Goal: Task Accomplishment & Management: Complete application form

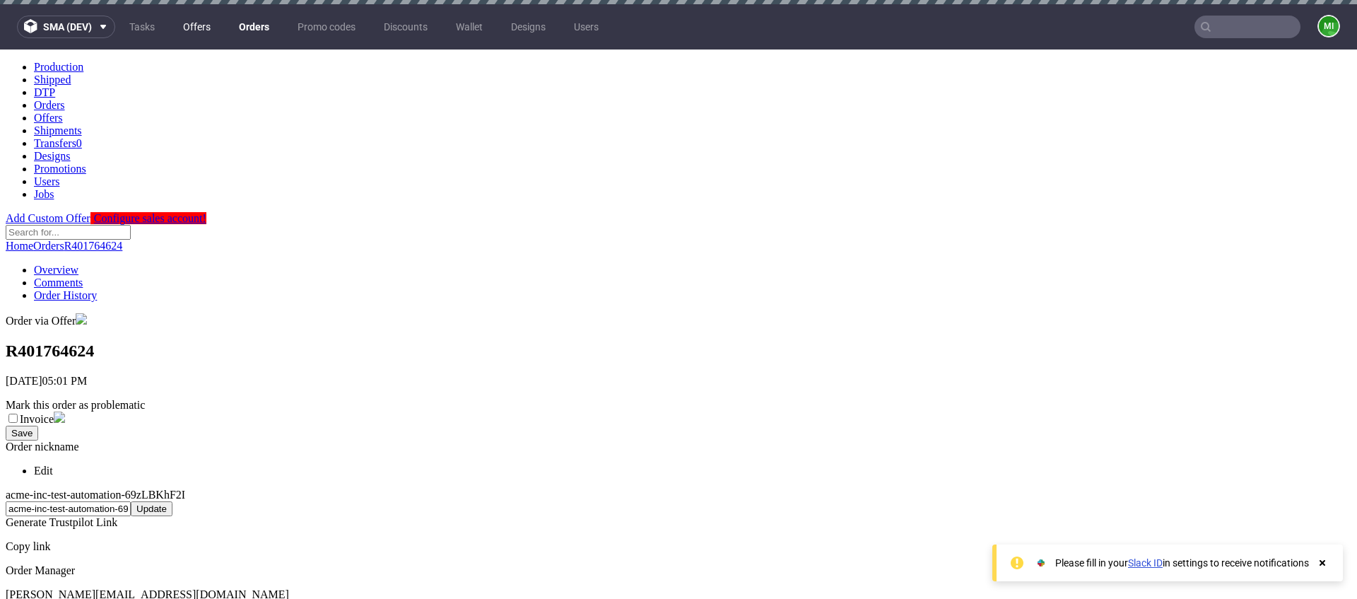
click at [204, 24] on link "Offers" at bounding box center [197, 27] width 45 height 23
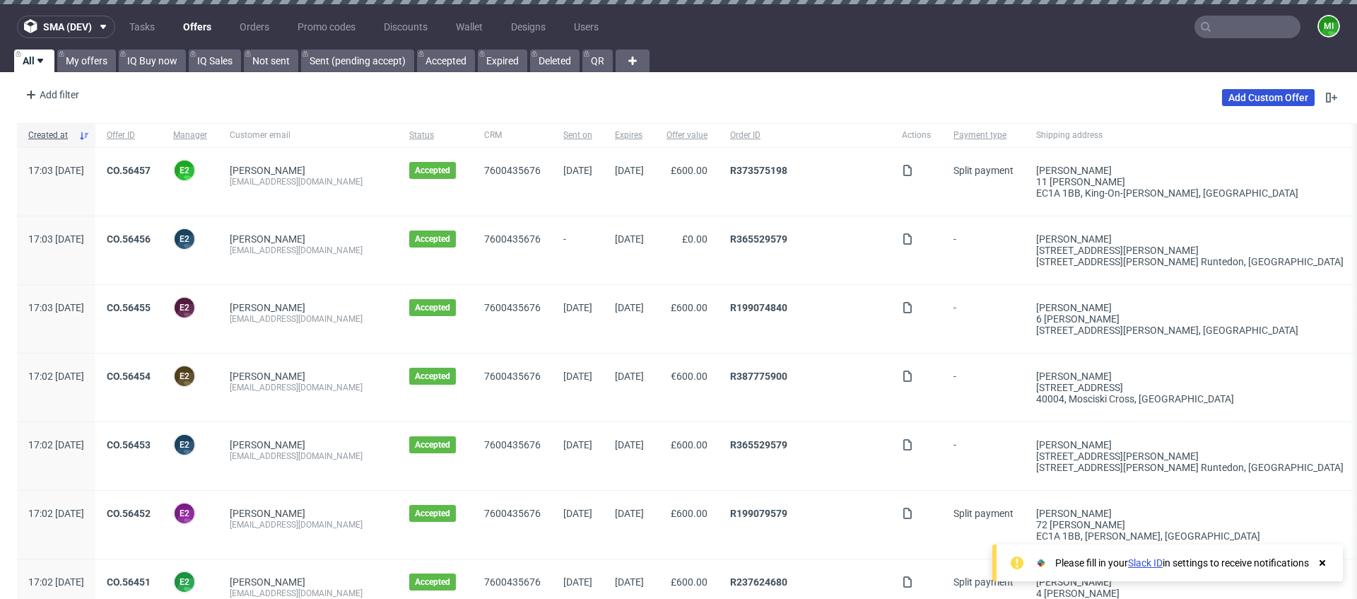
click at [1234, 89] on link "Add Custom Offer" at bounding box center [1268, 97] width 93 height 17
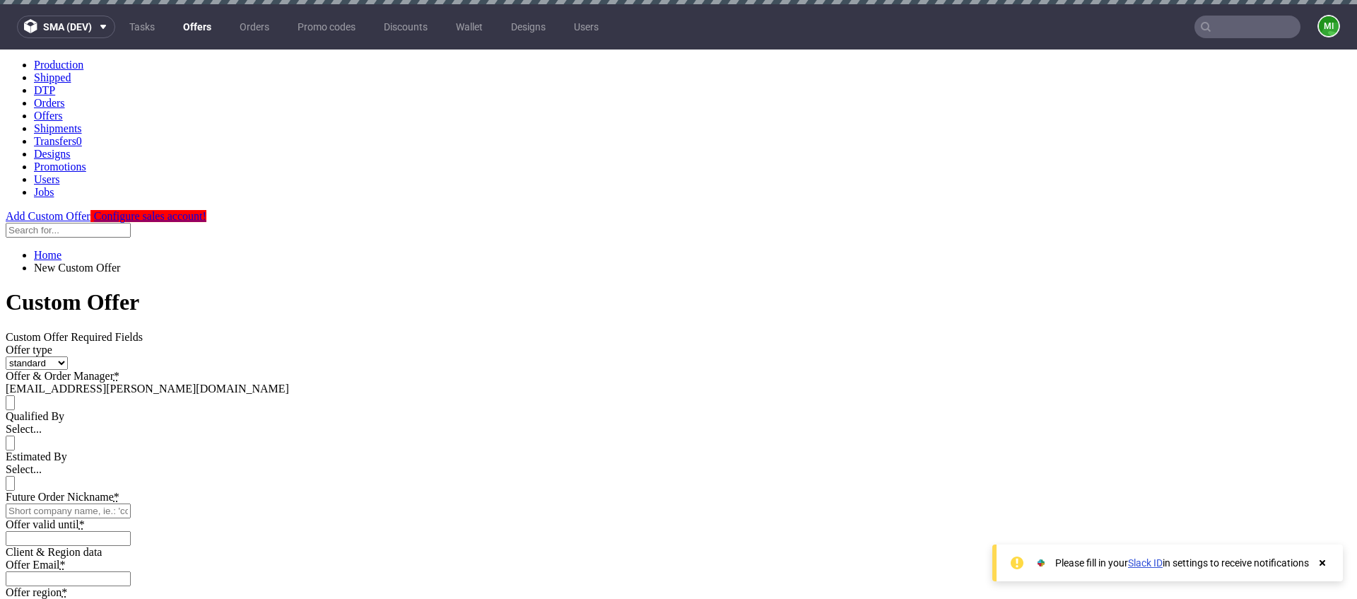
scroll to position [3, 0]
click at [68, 355] on select "standard prototyping sampling" at bounding box center [37, 361] width 62 height 13
click at [582, 422] on div "Select..." at bounding box center [679, 428] width 1346 height 13
click at [568, 462] on div "Select..." at bounding box center [679, 468] width 1346 height 13
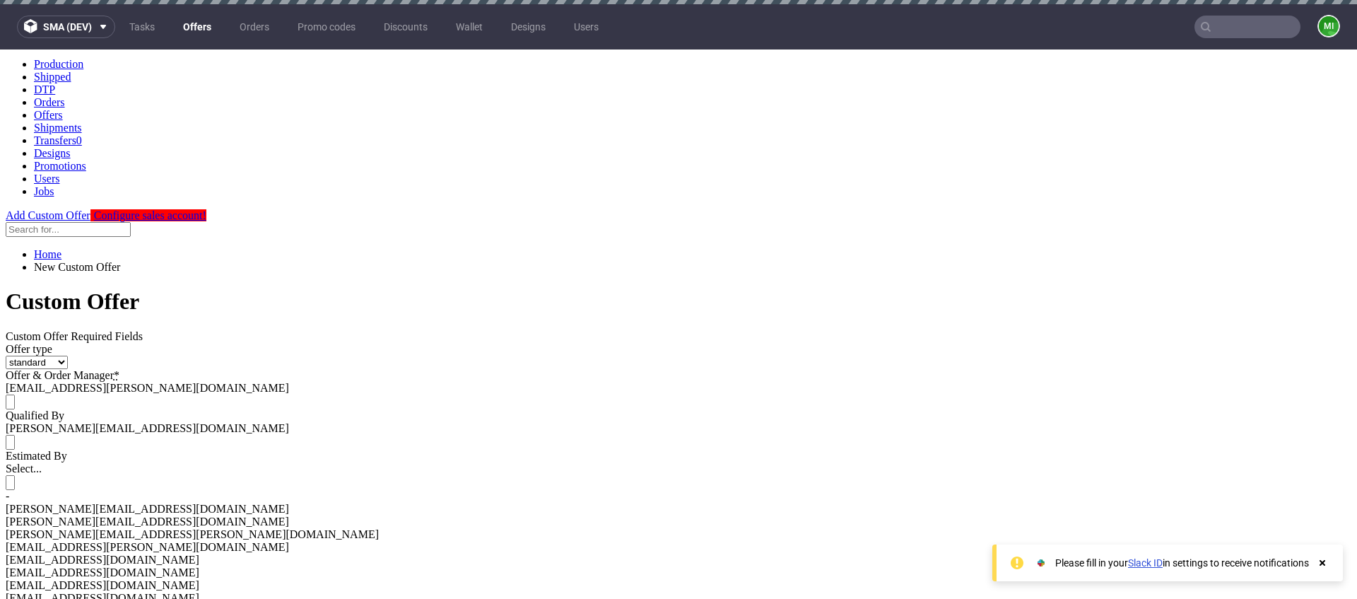
drag, startPoint x: 553, startPoint y: 392, endPoint x: 550, endPoint y: 399, distance: 7.9
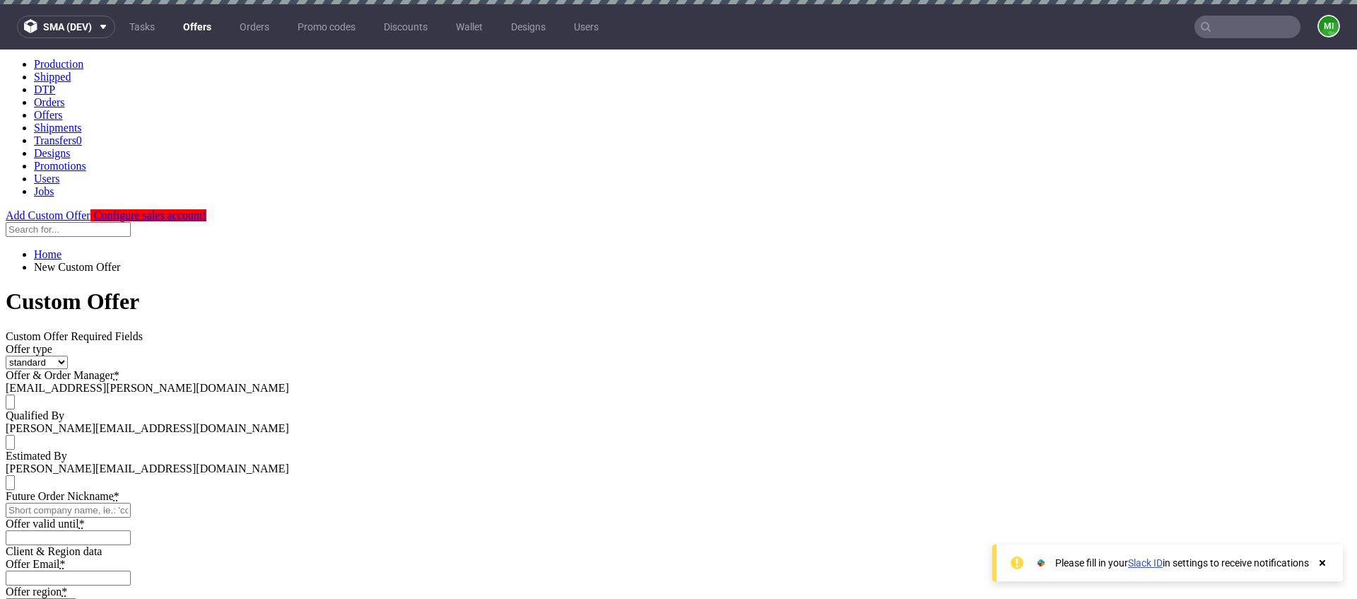
click at [131, 502] on input "Future Order Nickname *" at bounding box center [68, 509] width 125 height 15
type input "mane2e"
click at [131, 530] on input "Offer valid until *" at bounding box center [68, 537] width 125 height 15
type input "2024-12-26"
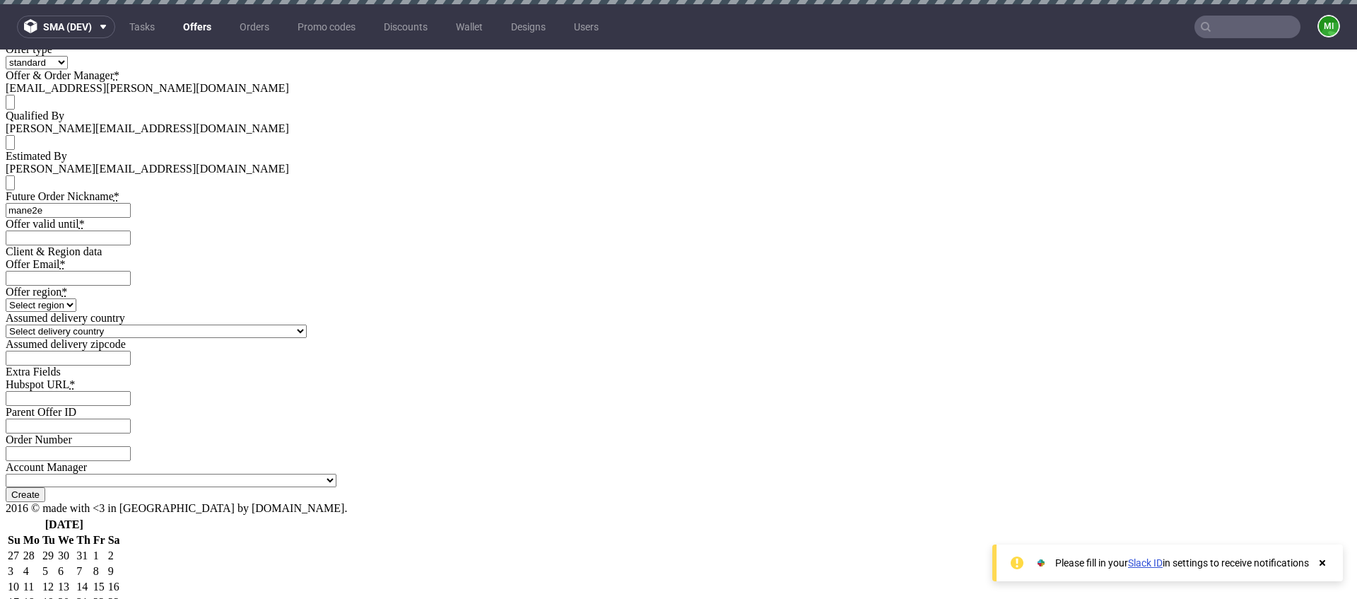
click at [131, 271] on input "Offer Email *" at bounding box center [68, 278] width 125 height 15
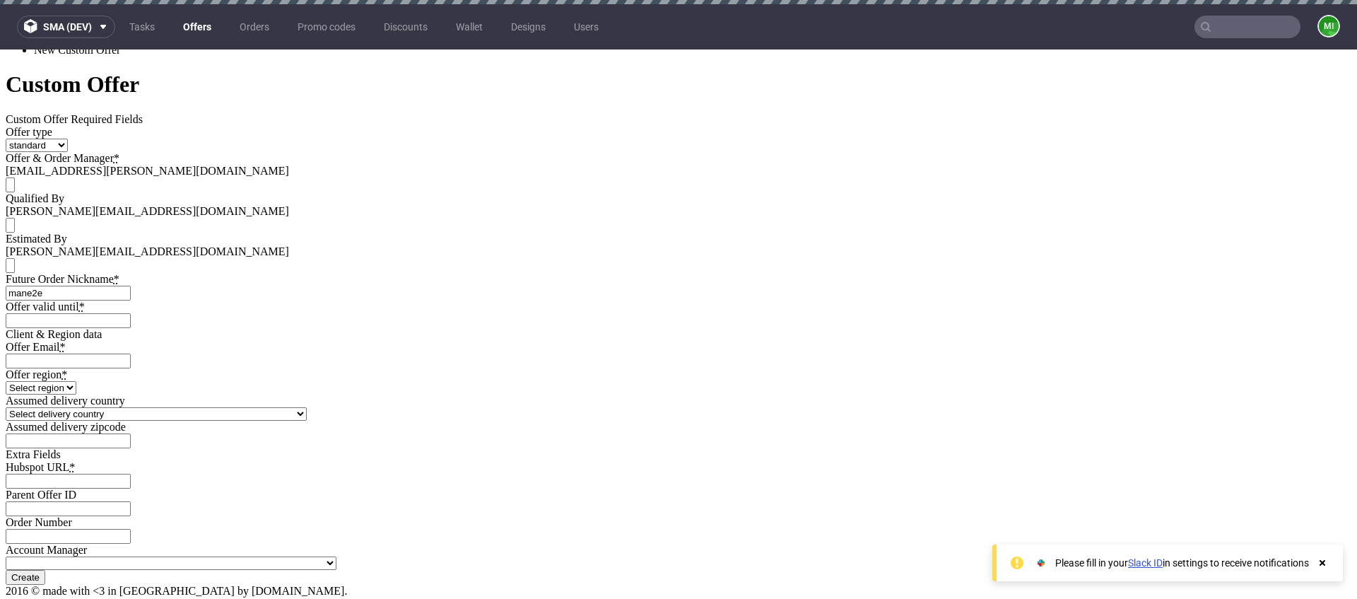
type input "[EMAIL_ADDRESS][PERSON_NAME][DOMAIN_NAME]"
click at [76, 381] on select "Select region eu gb de pl fr it es" at bounding box center [41, 387] width 71 height 13
select select "gb"
click at [76, 381] on select "Select region eu gb de pl fr it es" at bounding box center [41, 387] width 71 height 13
click at [307, 407] on select "Select delivery country Andorra Afghanistan Anguilla Albania Armenia Antarctica…" at bounding box center [156, 413] width 301 height 13
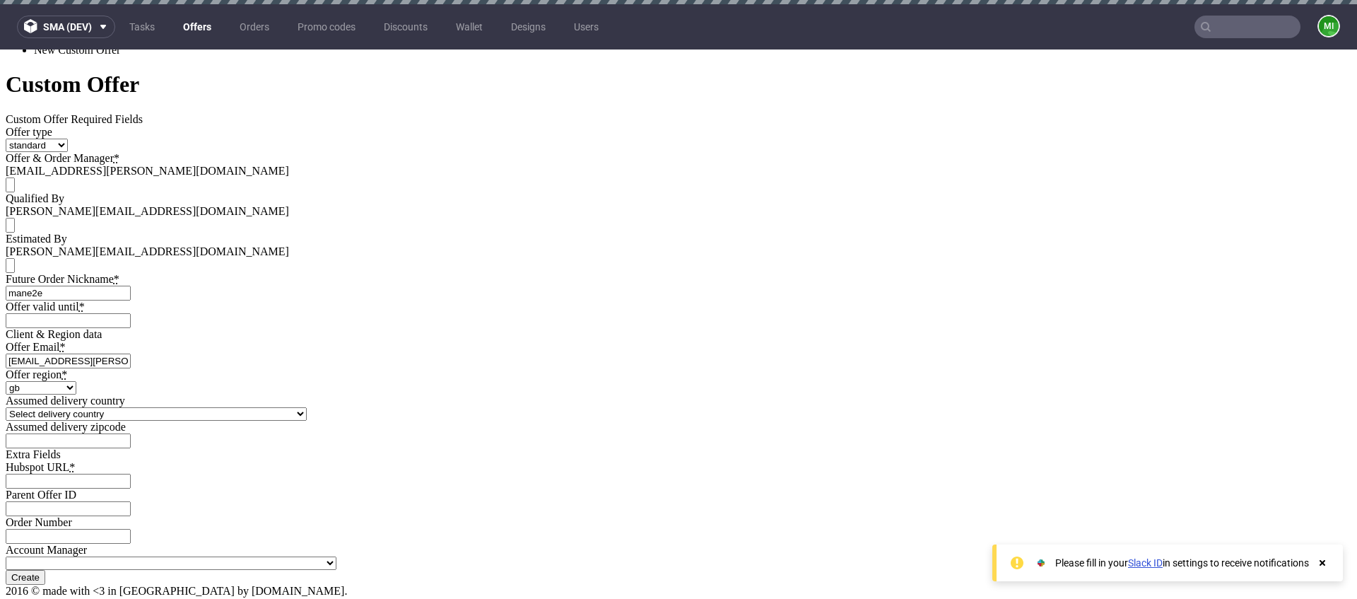
select select "1"
click at [307, 407] on select "Select delivery country Andorra Afghanistan Anguilla Albania Armenia Antarctica…" at bounding box center [156, 413] width 301 height 13
click at [131, 473] on input "Hubspot URL *" at bounding box center [68, 480] width 125 height 15
click at [45, 570] on input "Create" at bounding box center [26, 577] width 40 height 15
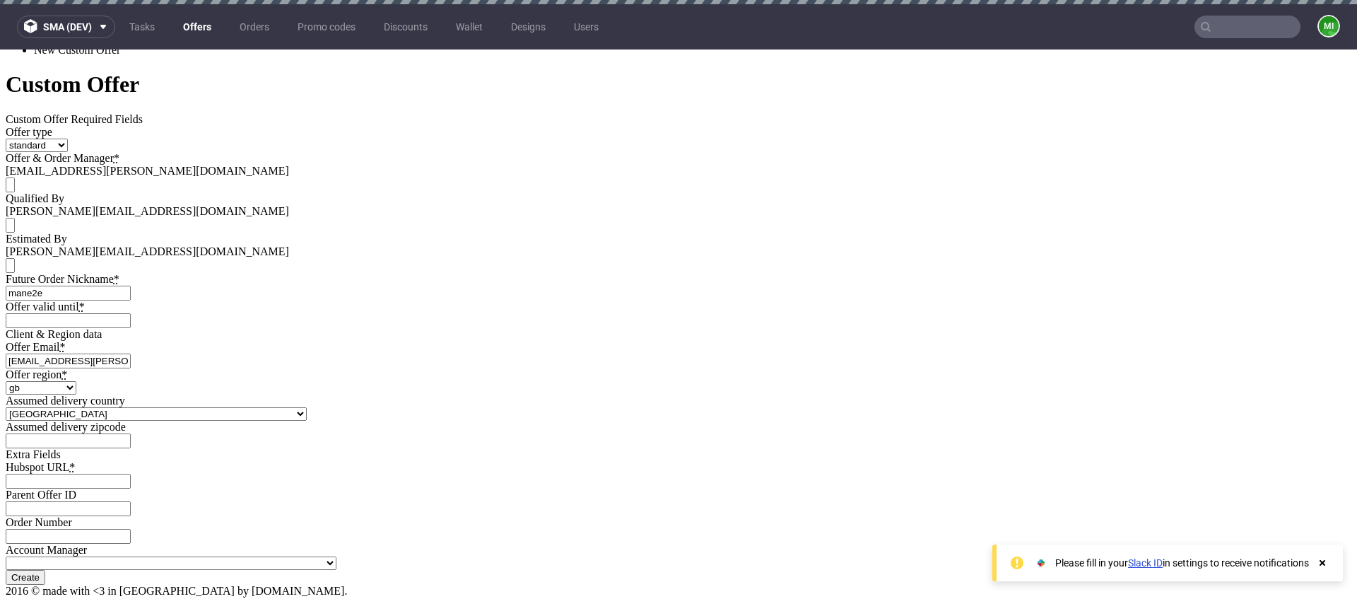
type input "Please wait..."
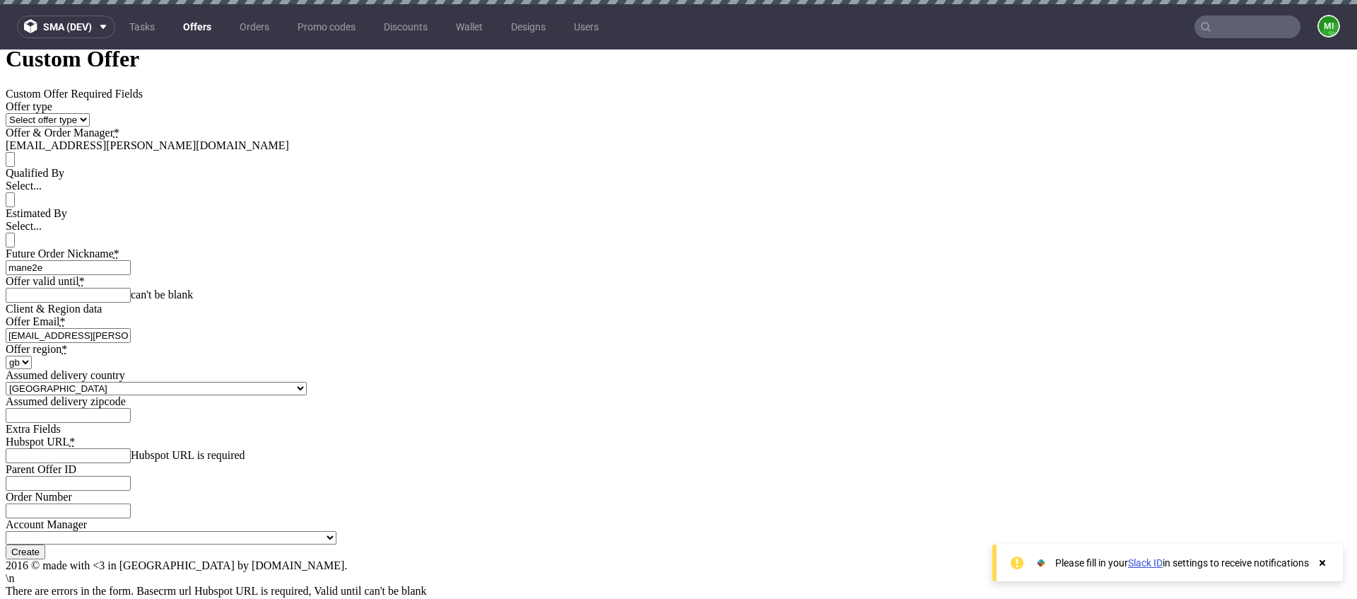
scroll to position [266, 0]
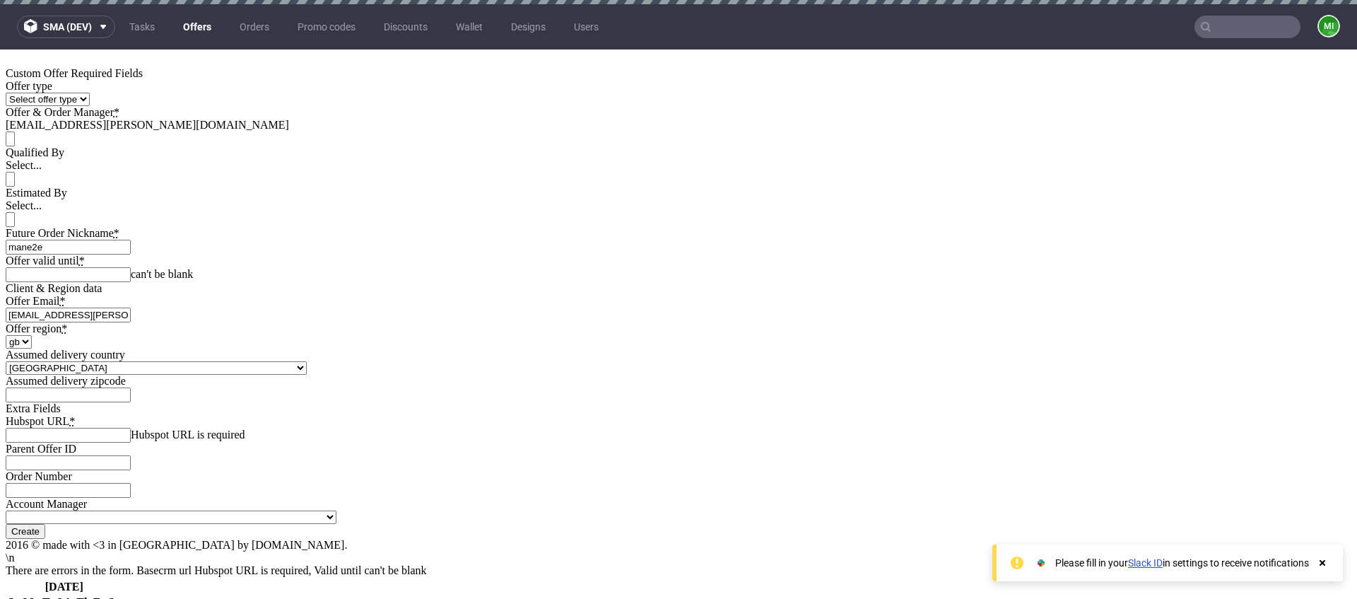
click at [131, 267] on input "Offer valid until *" at bounding box center [68, 274] width 125 height 15
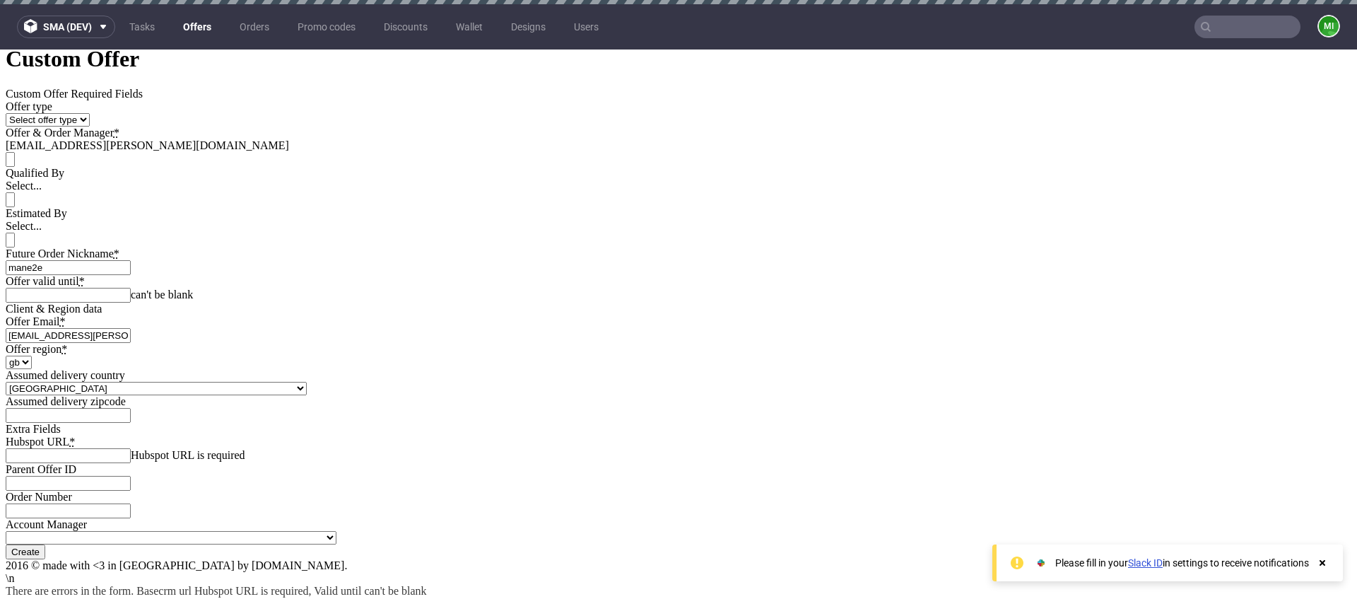
click at [705, 184] on div "Custom Offer Required Fields Offer type Select offer type standard prototyping …" at bounding box center [679, 195] width 1346 height 215
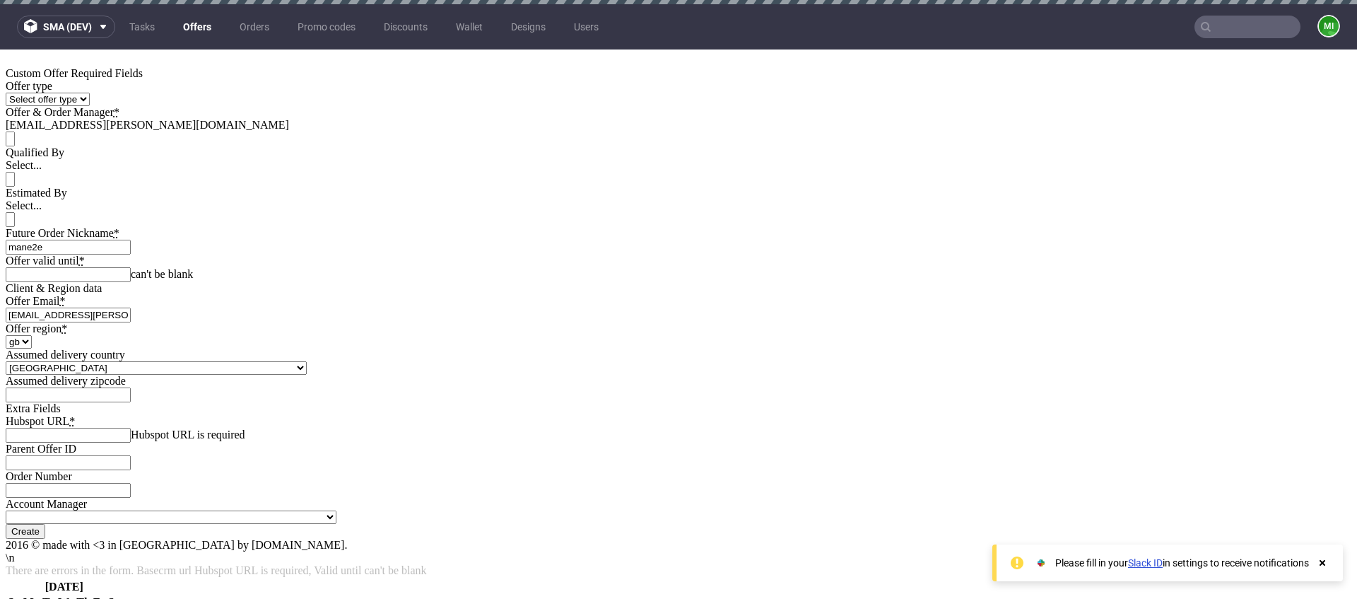
click at [131, 267] on input "Offer valid until *" at bounding box center [68, 274] width 125 height 15
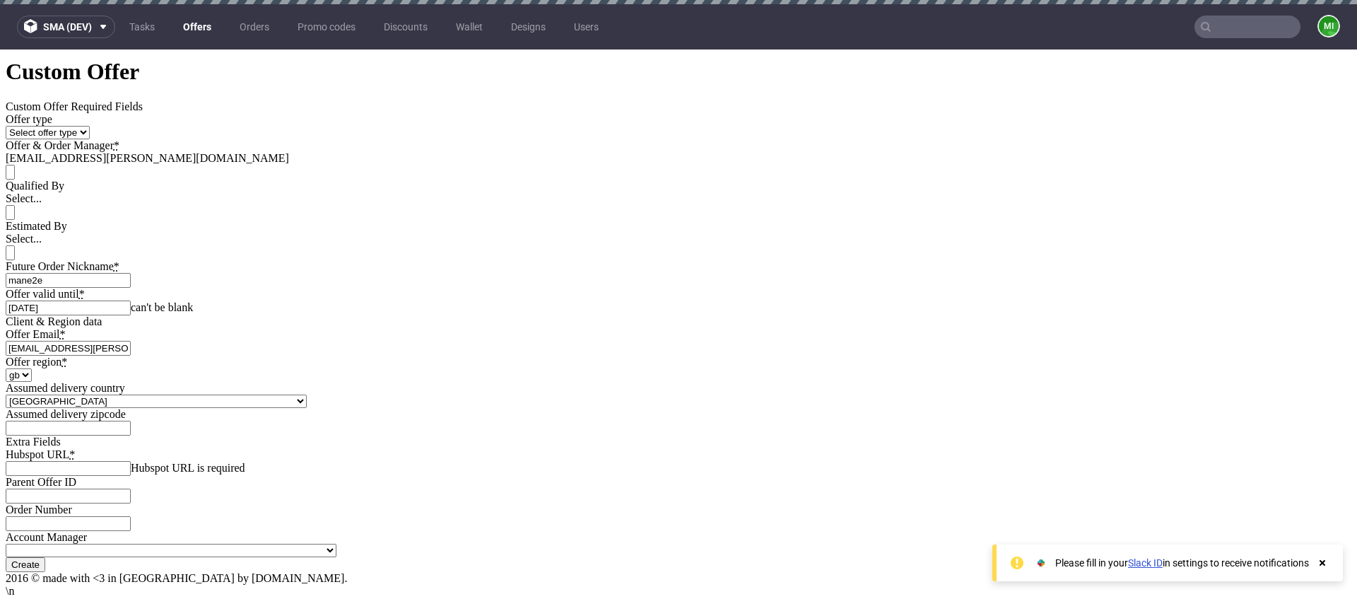
click at [131, 300] on input "2025-08-25" at bounding box center [68, 307] width 125 height 15
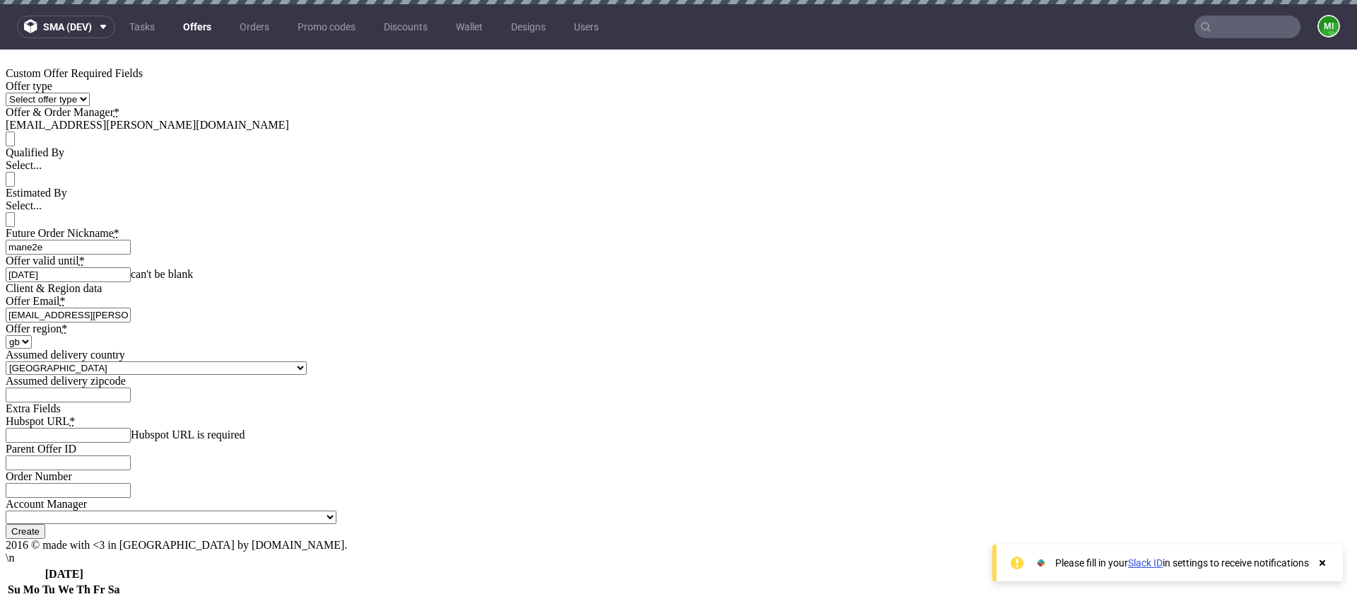
click at [121, 567] on th at bounding box center [113, 574] width 13 height 14
type input "[DATE]"
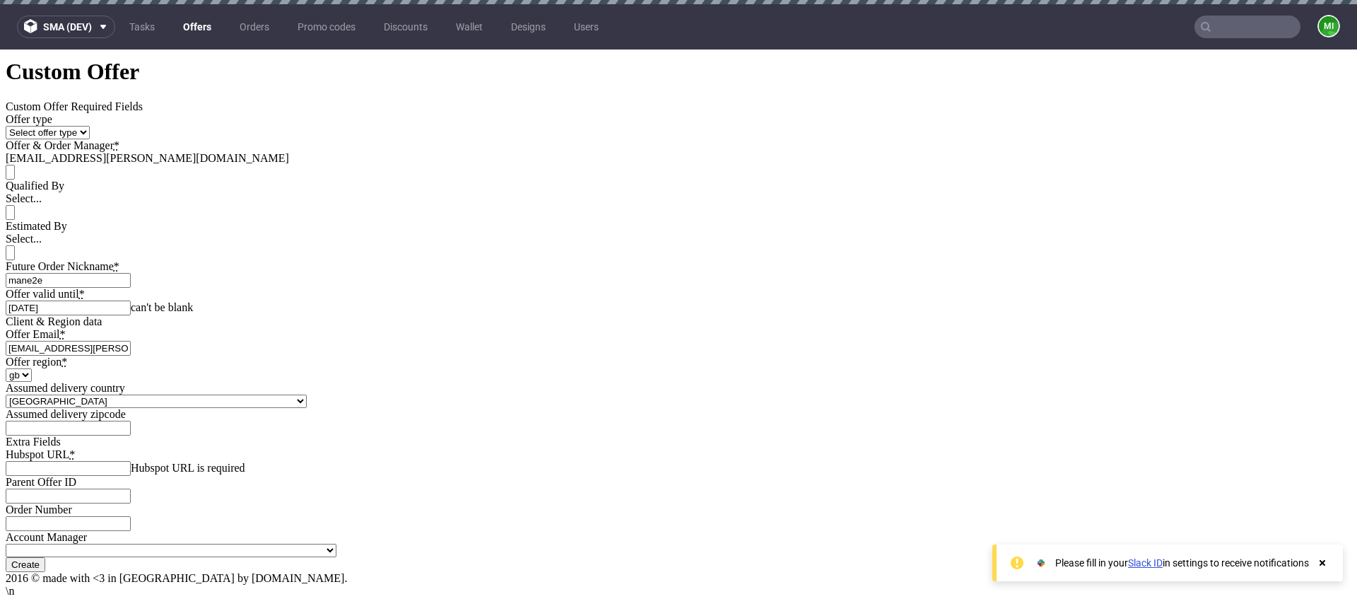
click at [753, 315] on div "Client & Region data Offer Email * mikolaj.olszanski@packhelp.com Offer region …" at bounding box center [679, 375] width 1346 height 120
click at [131, 300] on input "[DATE]" at bounding box center [68, 307] width 125 height 15
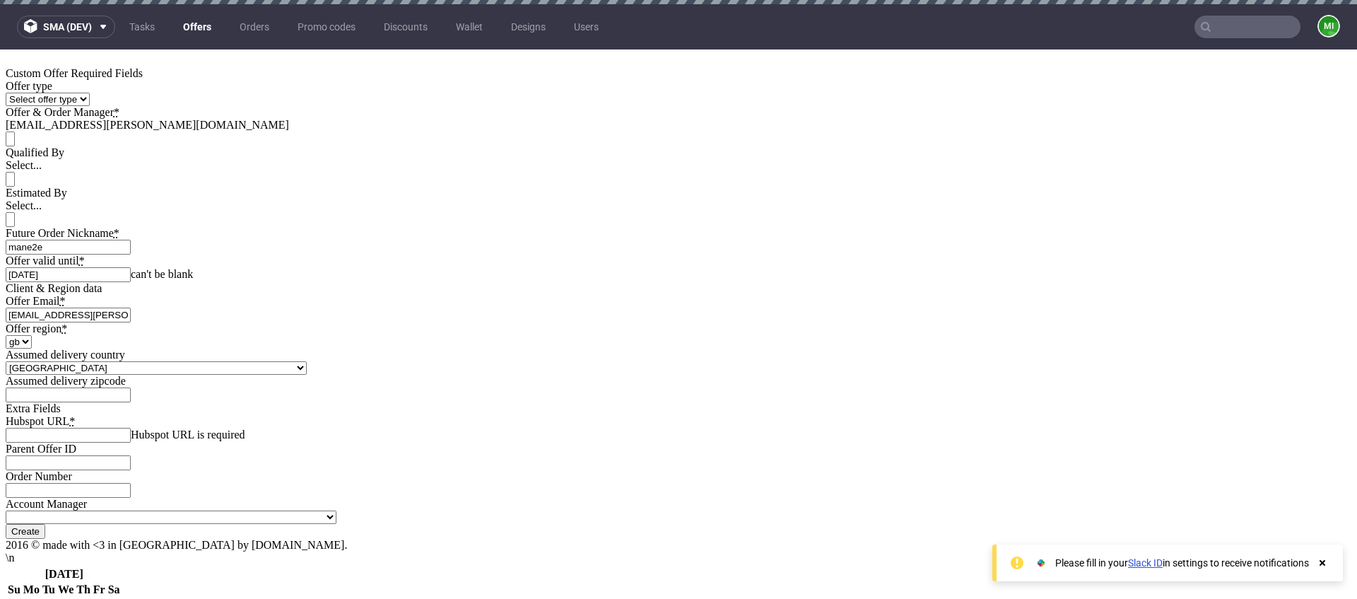
click at [766, 282] on div "Client & Region data" at bounding box center [679, 288] width 1346 height 13
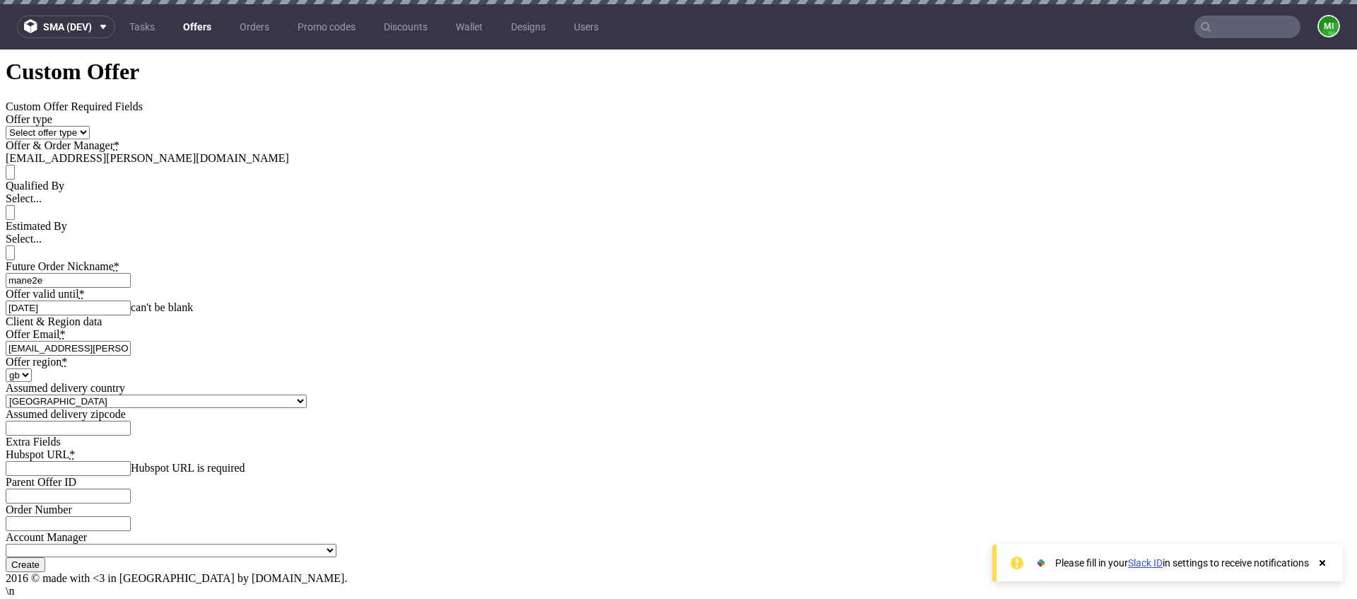
scroll to position [447, 0]
click at [597, 448] on div "Hubspot URL * Hubspot URL is required Parent Offer ID Order Number Account Mana…" at bounding box center [679, 502] width 1346 height 109
click at [131, 461] on input "Hubspot URL *" at bounding box center [68, 468] width 125 height 15
type input "[URL][DOMAIN_NAME]"
click at [888, 538] on div "Home New Custom Offer Custom Offer Custom Offer Required Fields Offer type Sele…" at bounding box center [679, 294] width 1346 height 553
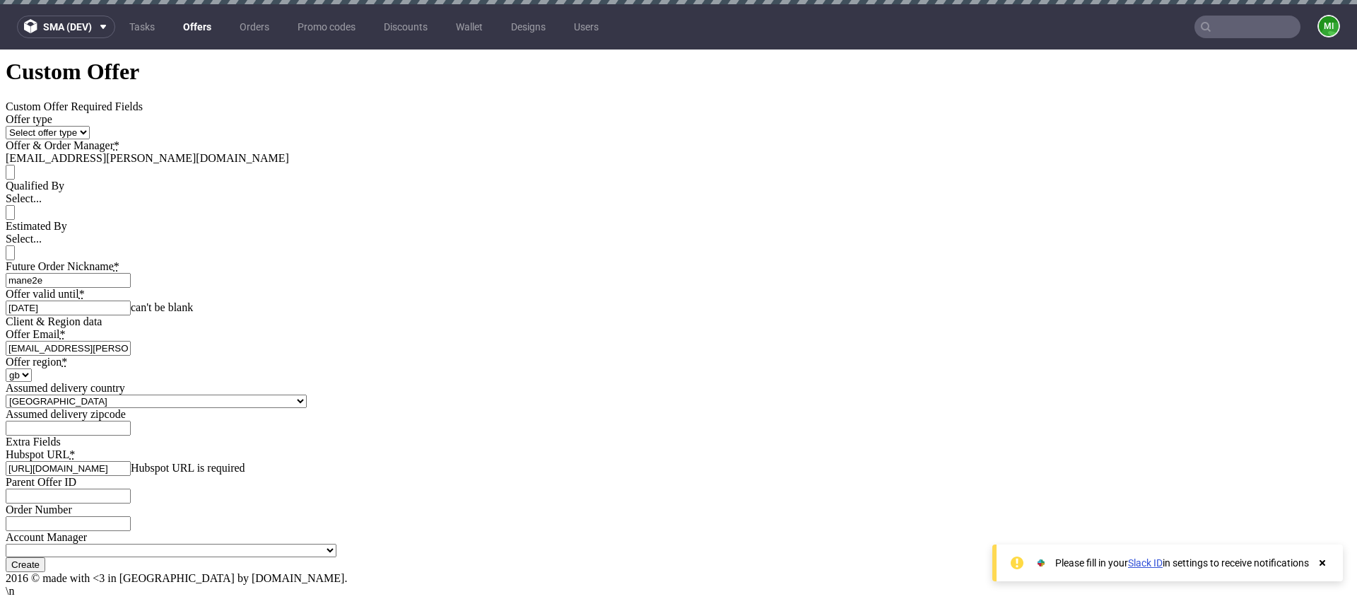
click at [45, 557] on input "Create" at bounding box center [26, 564] width 40 height 15
type input "Please wait..."
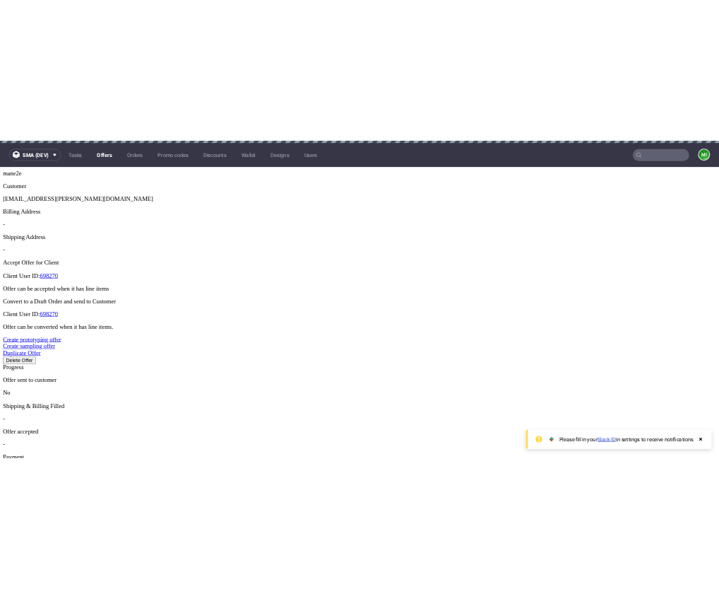
scroll to position [389, 0]
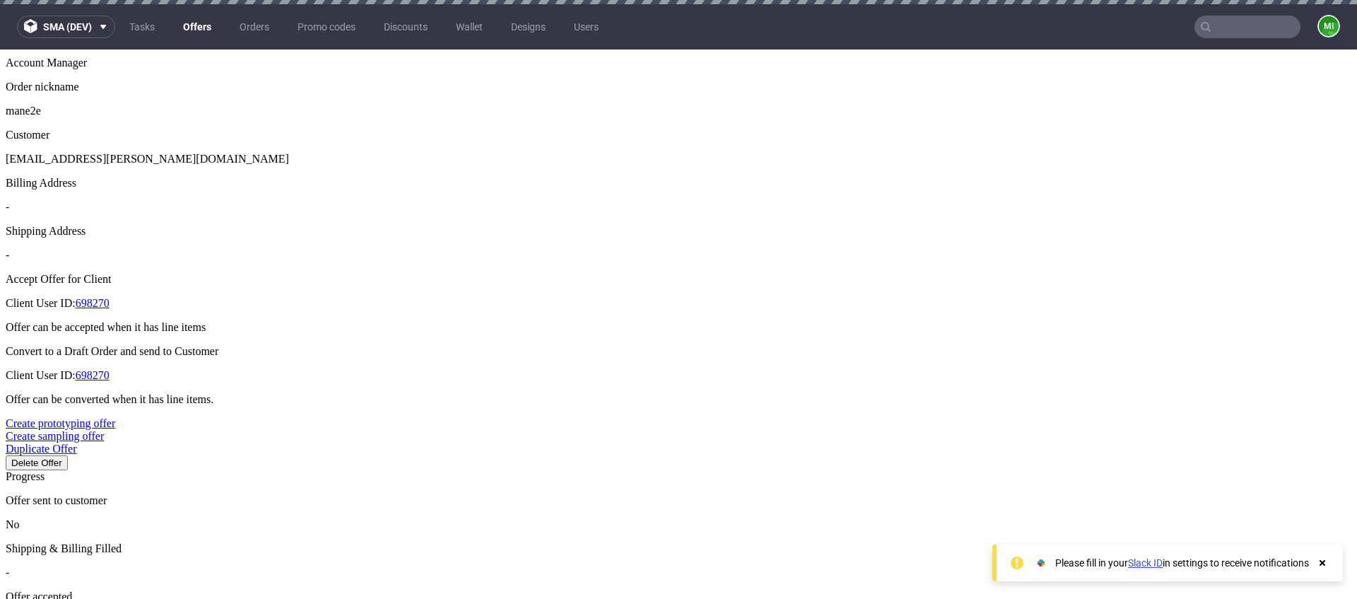
click at [763, 365] on div at bounding box center [1354, 365] width 1357 height 0
drag, startPoint x: 672, startPoint y: 300, endPoint x: 636, endPoint y: 297, distance: 36.2
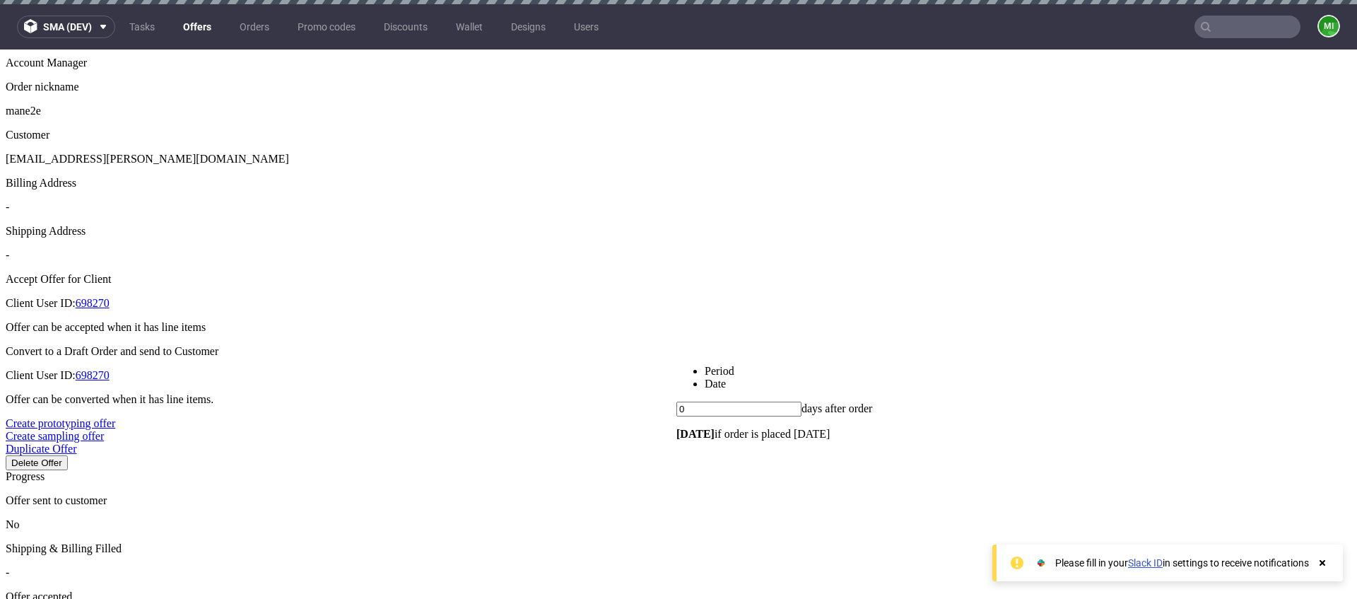
type input "2"
type input "50%"
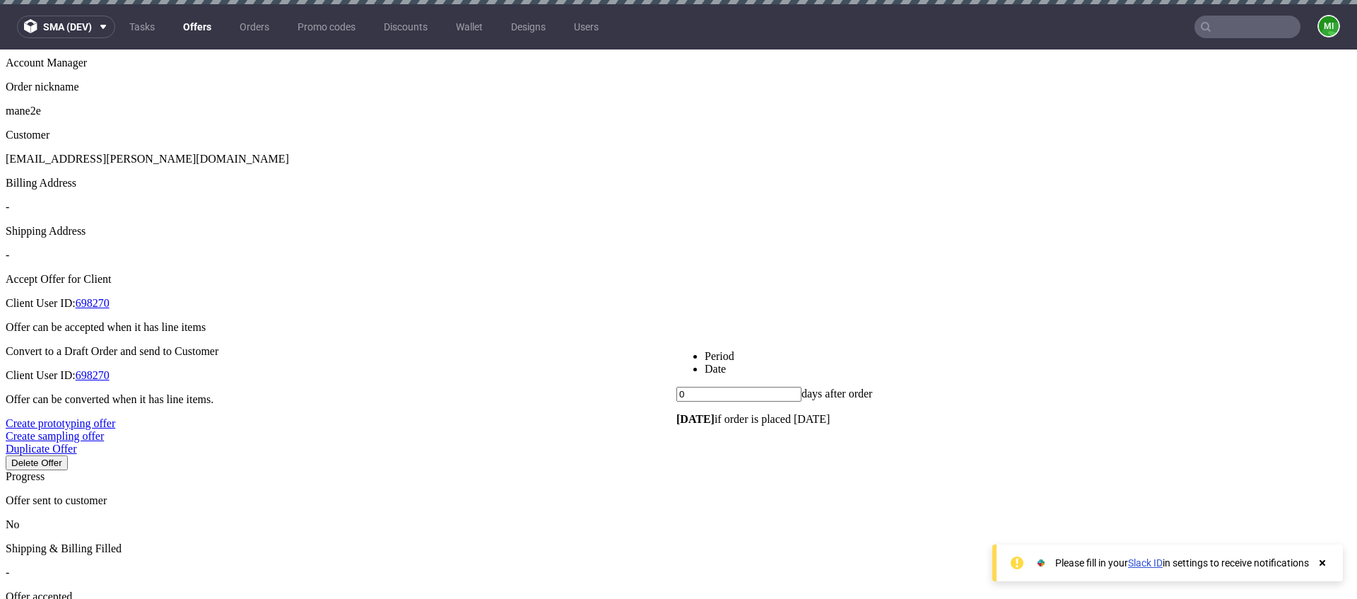
click at [726, 363] on link "Date" at bounding box center [715, 369] width 21 height 12
click at [846, 391] on div "August 2025" at bounding box center [1354, 393] width 1357 height 13
click at [676, 387] on link at bounding box center [676, 387] width 0 height 0
click at [699, 387] on div "September 2025" at bounding box center [1354, 393] width 1357 height 13
click at [685, 387] on div "September 2025" at bounding box center [1354, 393] width 1357 height 13
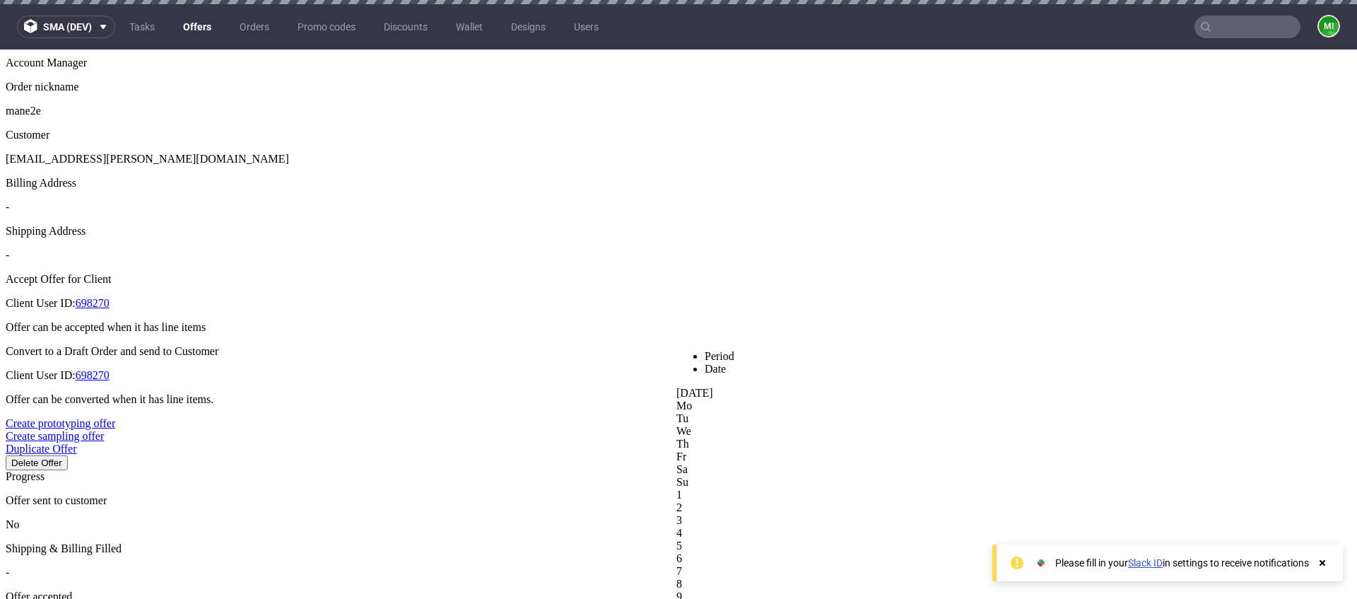
click at [689, 387] on div "September 2025" at bounding box center [1354, 393] width 1357 height 13
click at [691, 392] on div "September 2025" at bounding box center [1354, 393] width 1357 height 13
click at [676, 387] on link at bounding box center [676, 387] width 0 height 0
drag, startPoint x: 690, startPoint y: 387, endPoint x: 696, endPoint y: 406, distance: 19.9
click at [690, 389] on div "August 2025" at bounding box center [1354, 393] width 1357 height 13
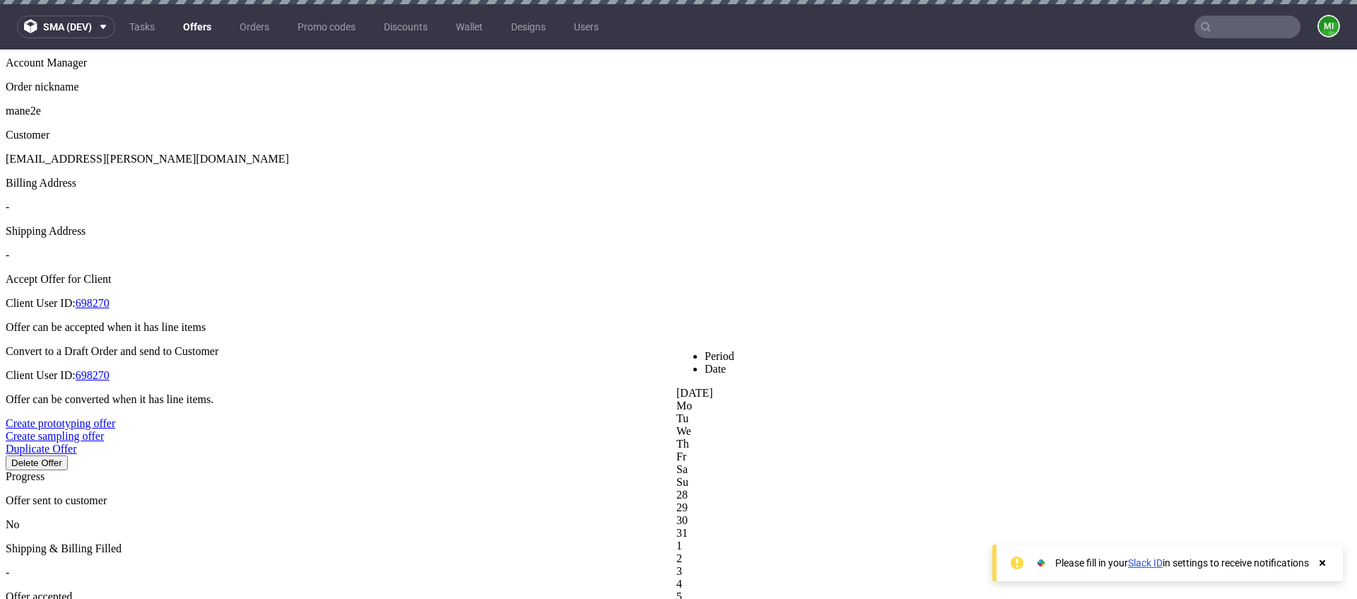
click at [847, 388] on div "August 2025" at bounding box center [1354, 393] width 1357 height 13
click at [726, 393] on link "Date" at bounding box center [715, 399] width 21 height 12
click at [694, 417] on div "September 2025" at bounding box center [1354, 423] width 1357 height 13
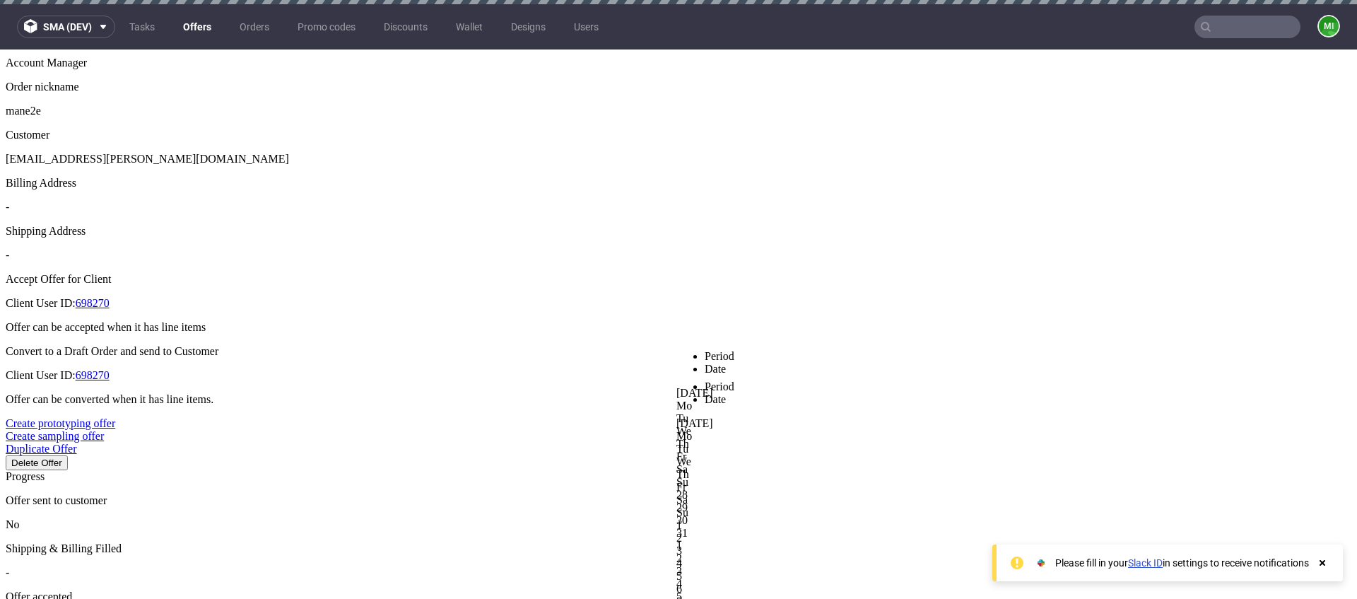
click at [676, 417] on link at bounding box center [676, 417] width 0 height 0
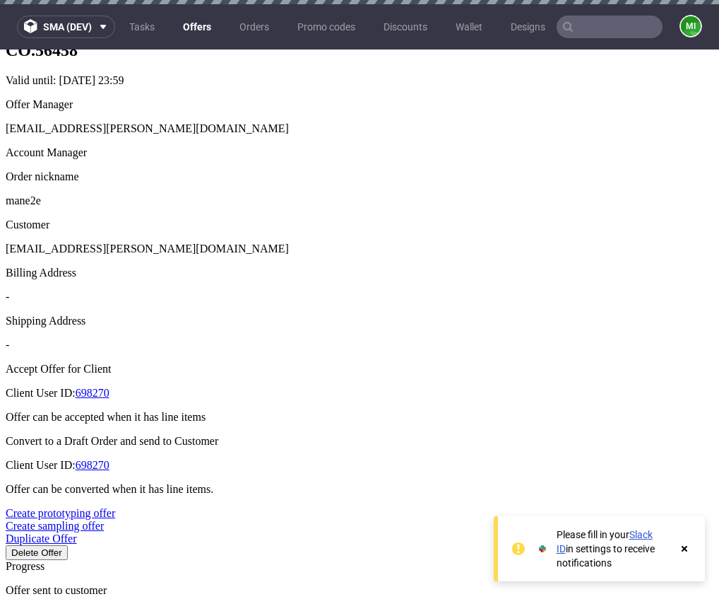
scroll to position [378, 0]
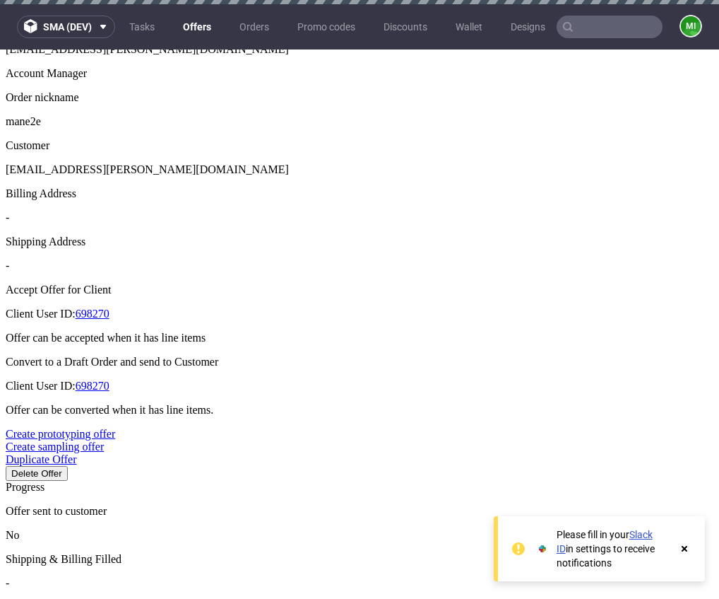
click at [490, 379] on div at bounding box center [717, 379] width 719 height 0
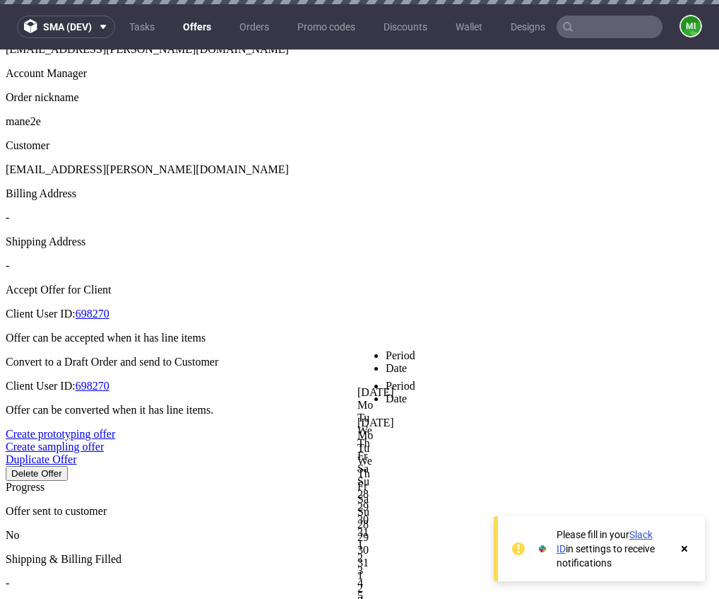
click at [471, 349] on div at bounding box center [717, 349] width 719 height 0
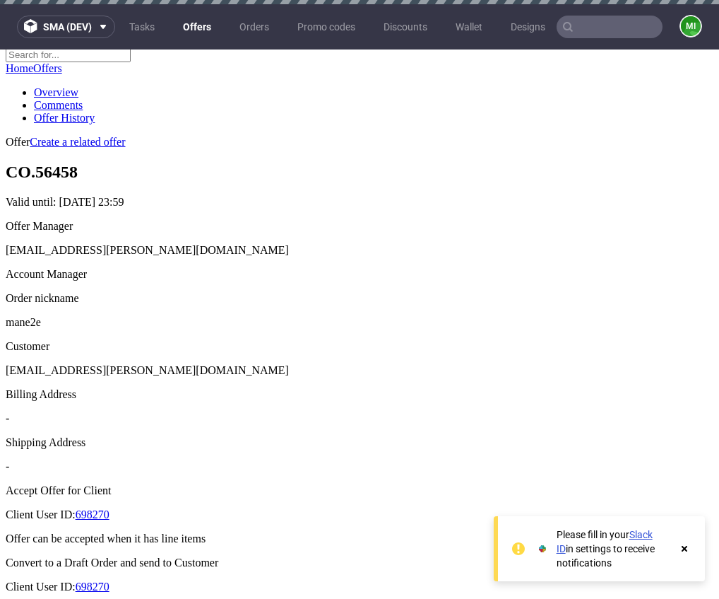
scroll to position [480, 0]
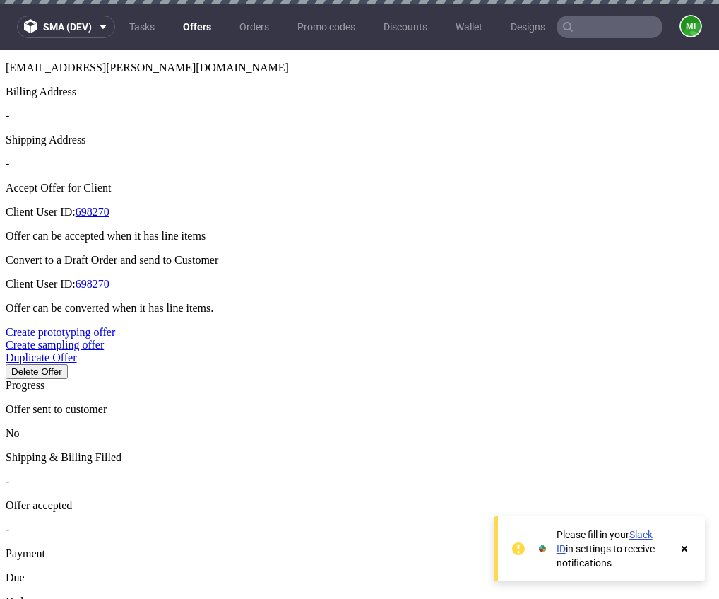
click at [502, 380] on div at bounding box center [717, 380] width 719 height 0
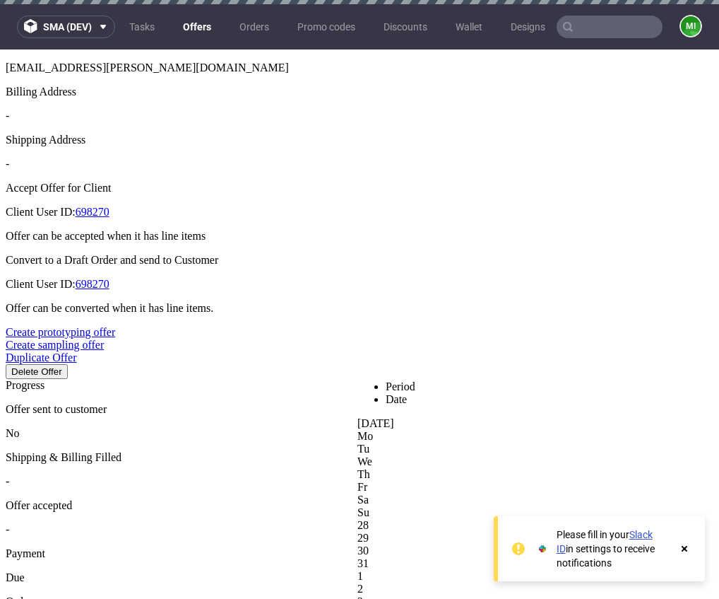
drag, startPoint x: 493, startPoint y: 302, endPoint x: 444, endPoint y: 311, distance: 50.2
click at [492, 380] on div at bounding box center [717, 380] width 719 height 0
drag, startPoint x: 348, startPoint y: 285, endPoint x: 315, endPoint y: 287, distance: 33.2
type input "4"
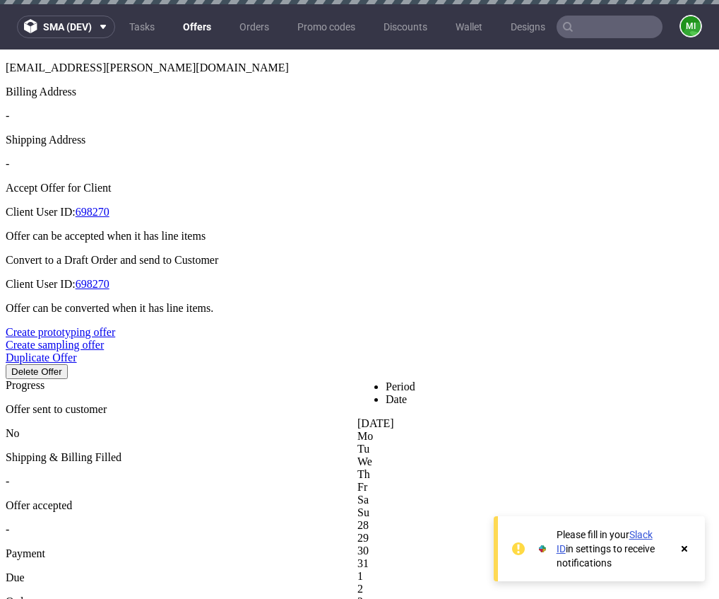
type input "25%"
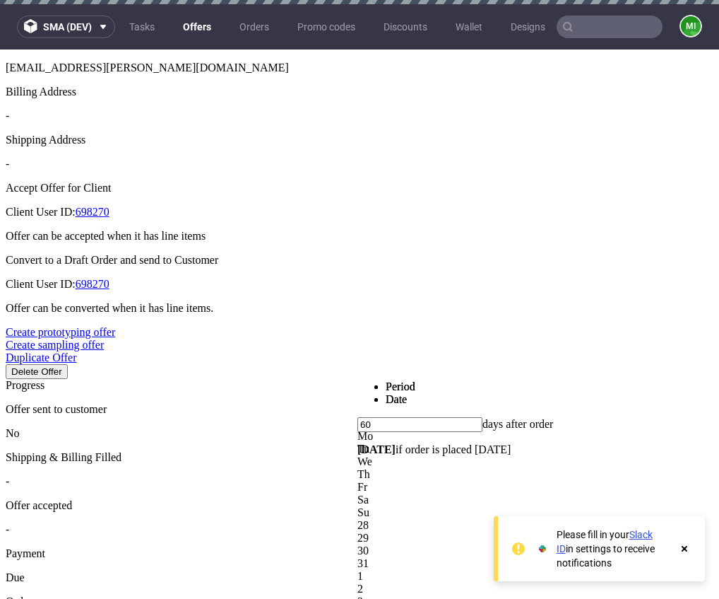
click at [407, 393] on link "Date" at bounding box center [396, 399] width 21 height 12
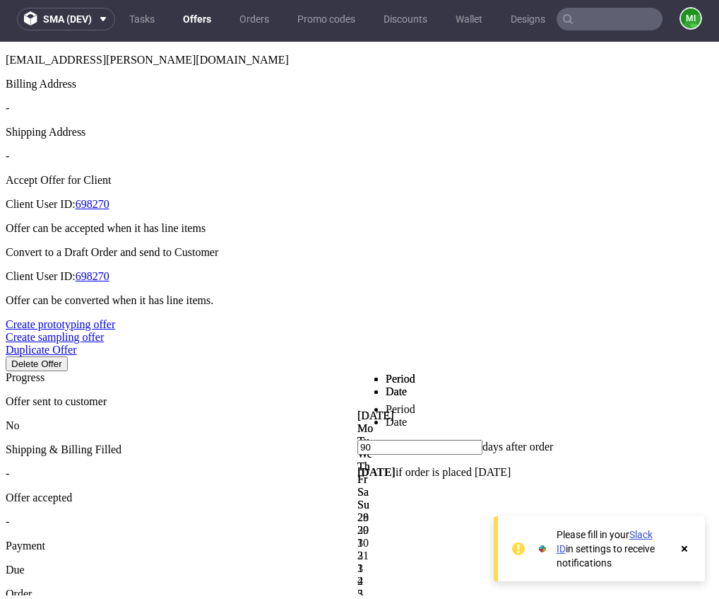
click at [407, 416] on link "Date" at bounding box center [396, 422] width 21 height 12
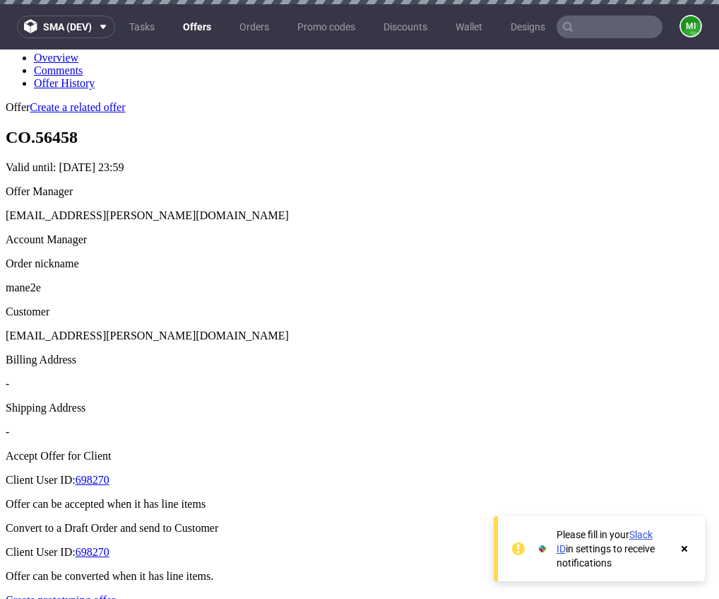
scroll to position [470, 0]
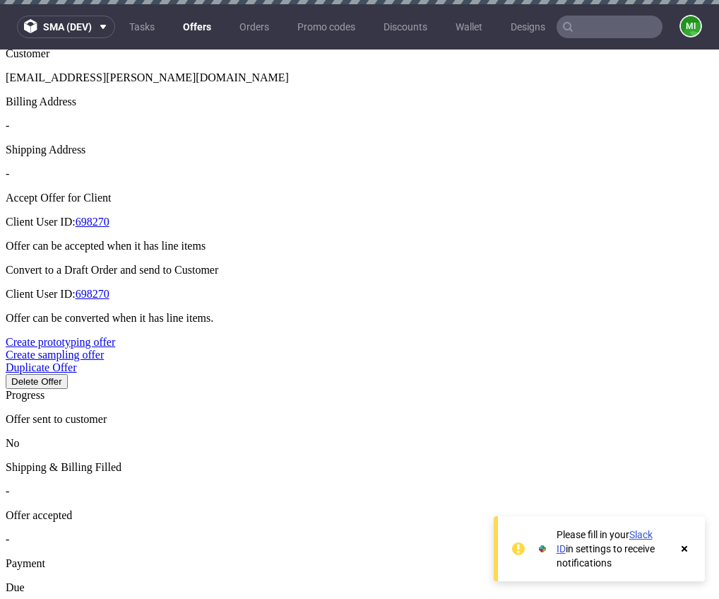
drag, startPoint x: 339, startPoint y: 285, endPoint x: 306, endPoint y: 287, distance: 33.2
type input "3"
type input "34%"
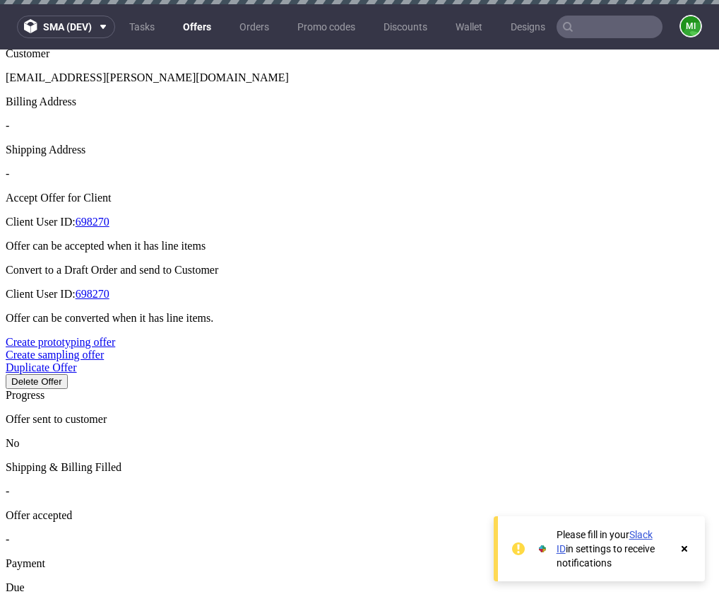
type input "33%"
click at [407, 408] on link "Date" at bounding box center [396, 414] width 21 height 12
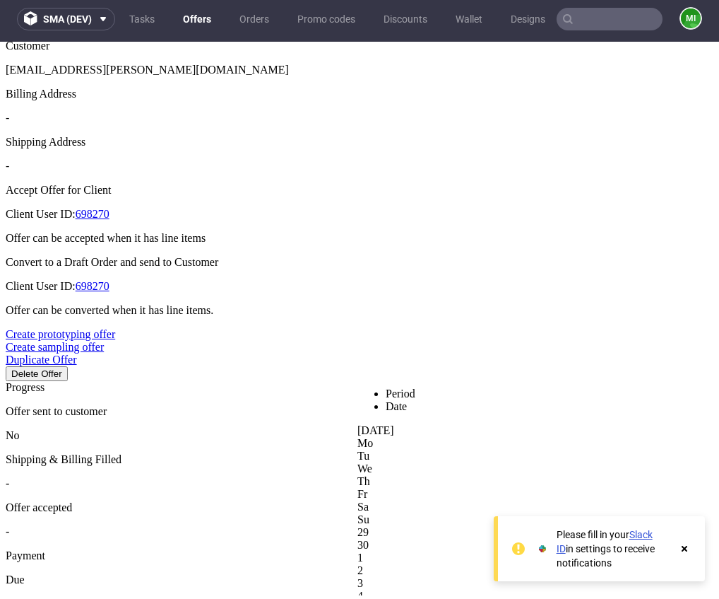
click at [688, 548] on icon at bounding box center [684, 548] width 13 height 11
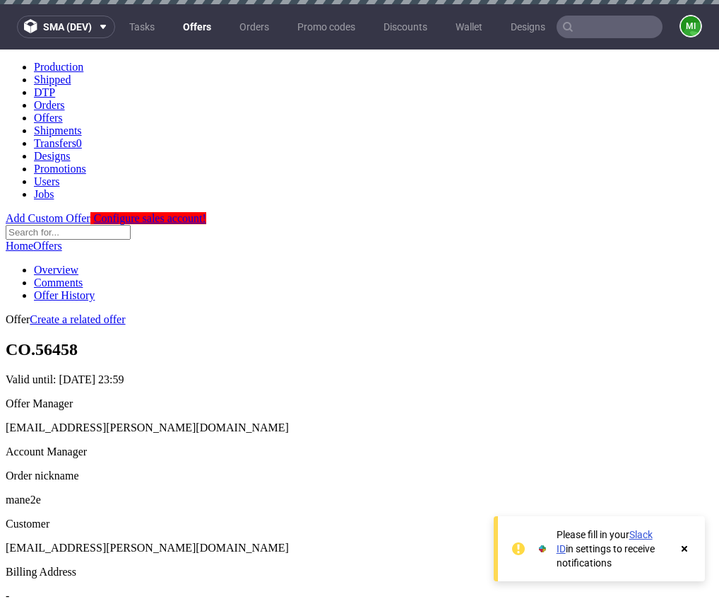
click at [688, 548] on icon at bounding box center [684, 548] width 13 height 11
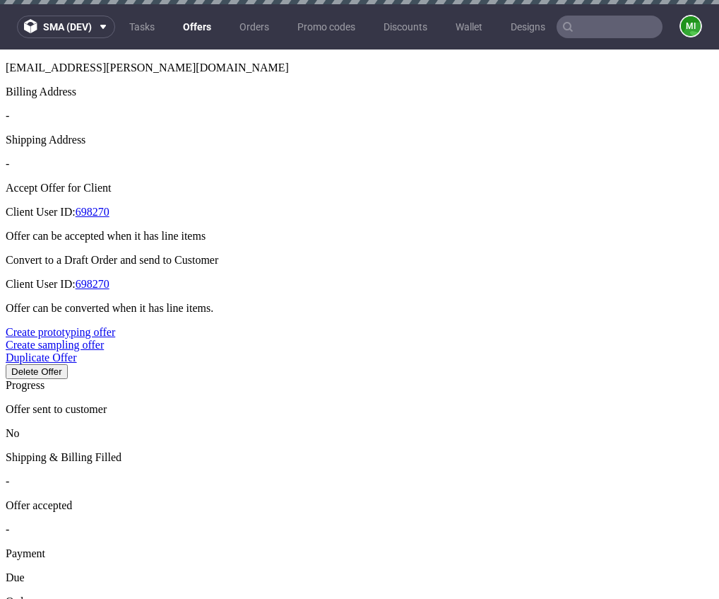
drag, startPoint x: 345, startPoint y: 283, endPoint x: 315, endPoint y: 286, distance: 29.8
type input "3"
type input "34%"
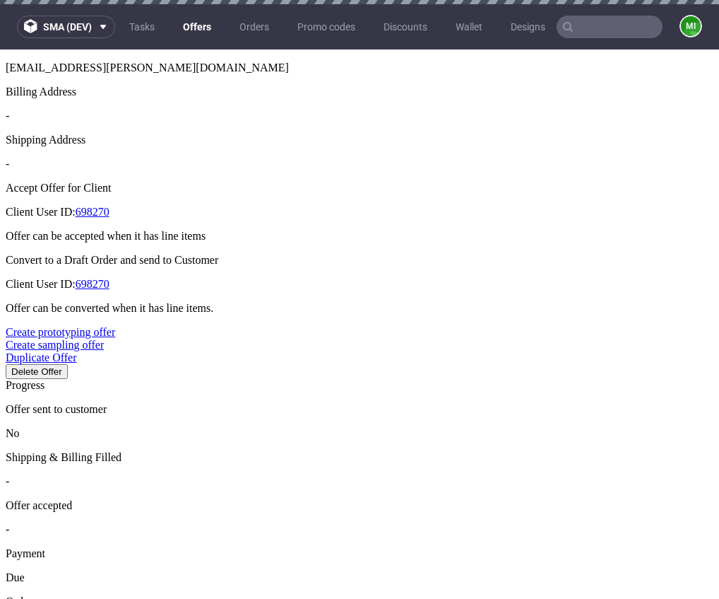
type input "33%"
